Goal: Information Seeking & Learning: Learn about a topic

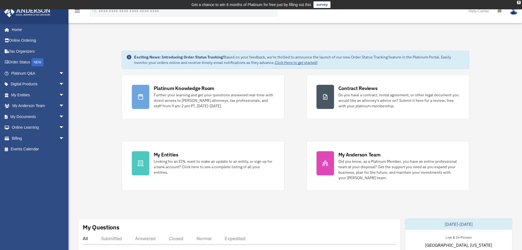
click at [521, 2] on td "Get a chance to win 6 months of Platinum for free just by filling out this surv…" at bounding box center [261, 4] width 522 height 9
click at [519, 1] on div "X" at bounding box center [519, 2] width 4 height 3
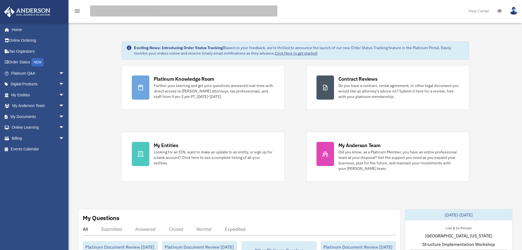
click at [114, 8] on input "search" at bounding box center [183, 10] width 187 height 11
type input "**********"
